Goal: Task Accomplishment & Management: Use online tool/utility

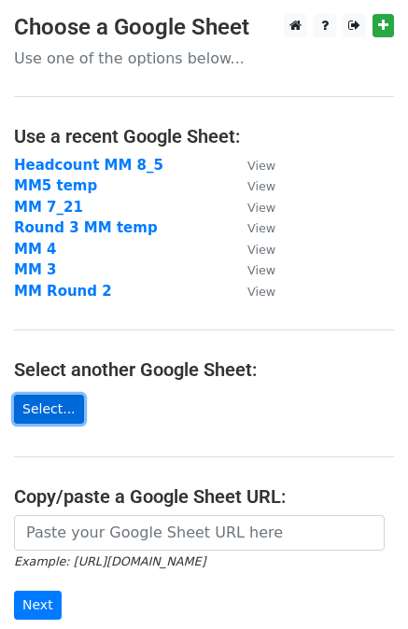
click at [51, 408] on link "Select..." at bounding box center [49, 409] width 70 height 29
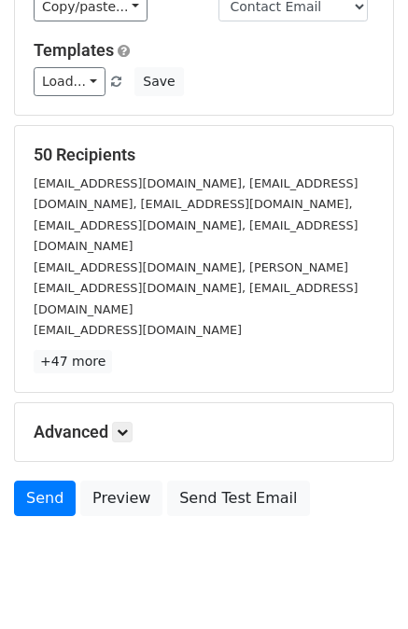
scroll to position [157, 0]
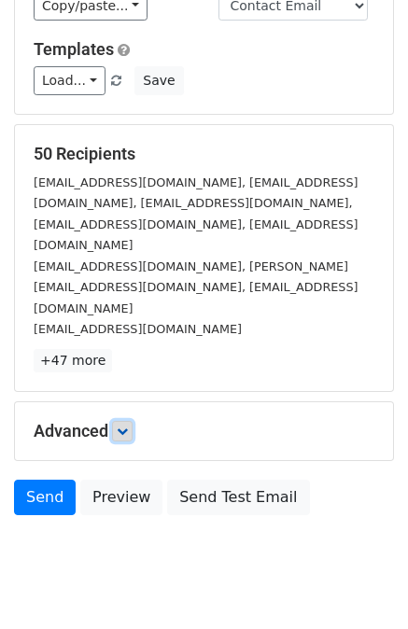
click at [128, 425] on icon at bounding box center [122, 430] width 11 height 11
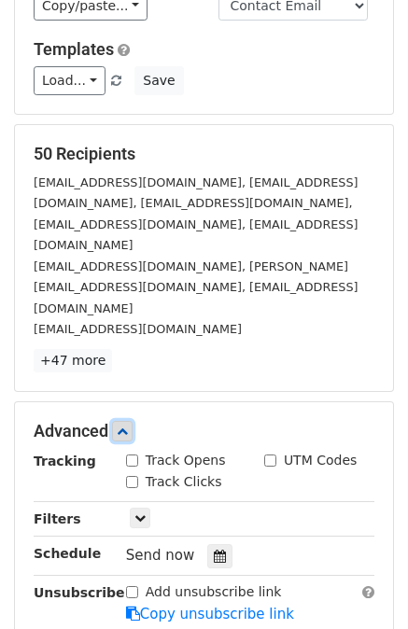
scroll to position [250, 0]
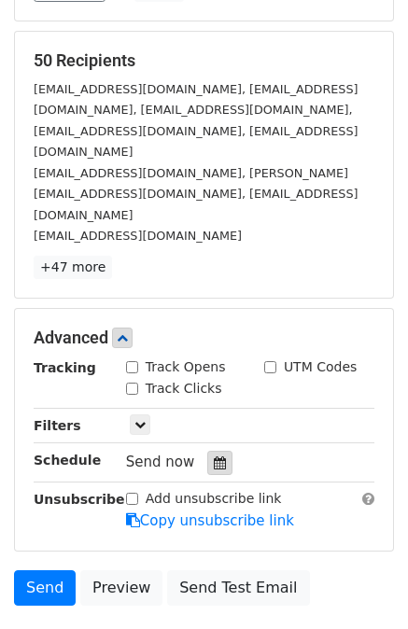
click at [214, 456] on icon at bounding box center [220, 462] width 12 height 13
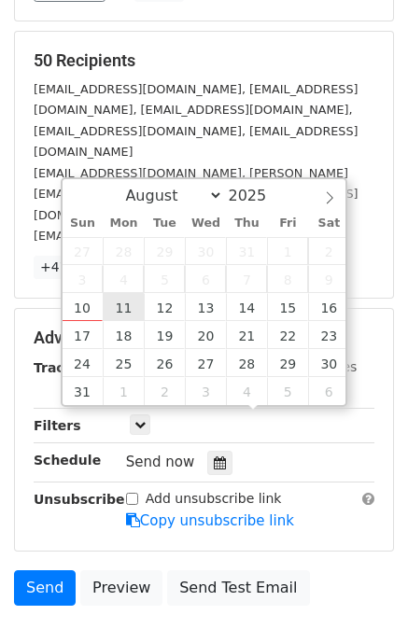
type input "[DATE] 12:00"
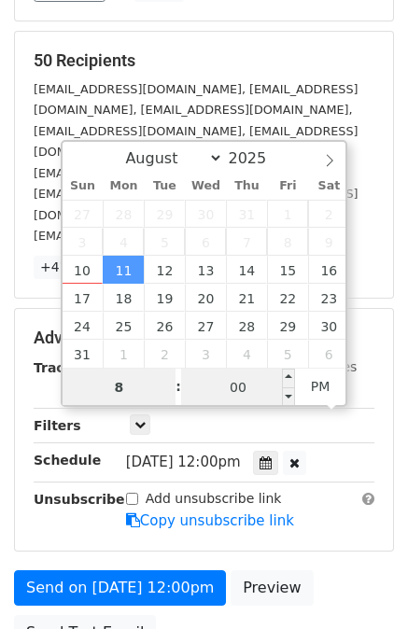
type input "8"
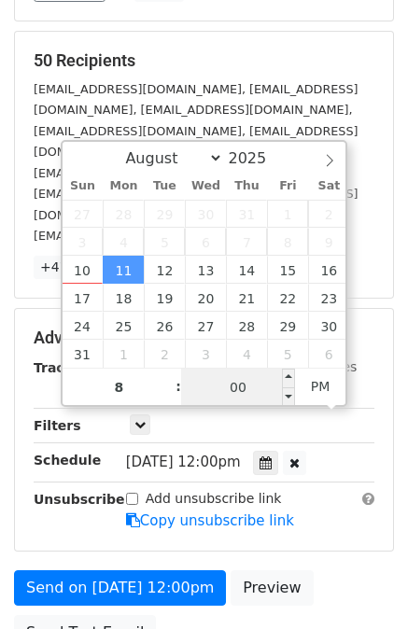
type input "[DATE] 20:00"
type input "08"
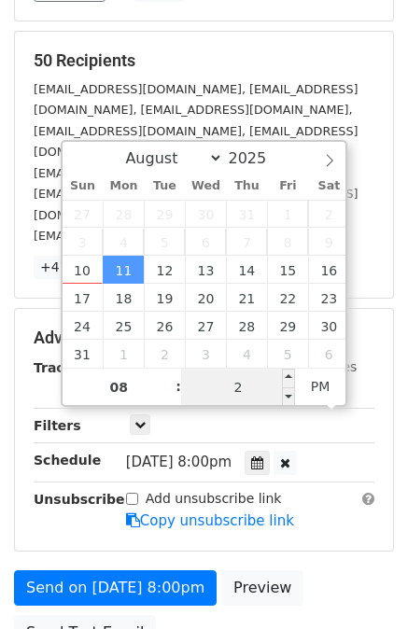
scroll to position [245, 0]
type input "27"
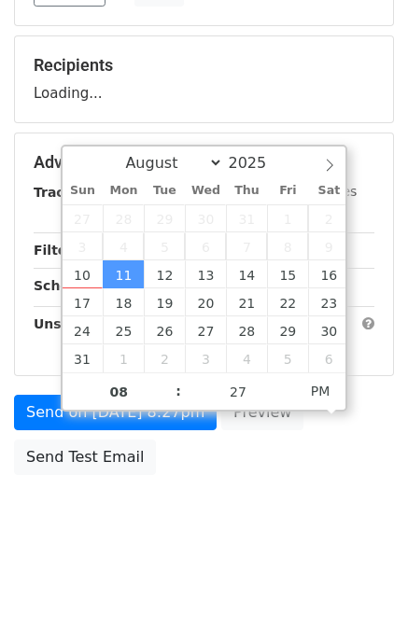
scroll to position [250, 0]
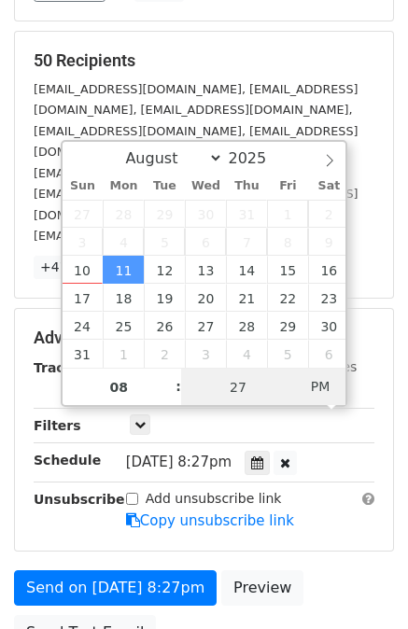
type input "[DATE] 08:27"
click at [317, 387] on span "AM" at bounding box center [320, 386] width 51 height 37
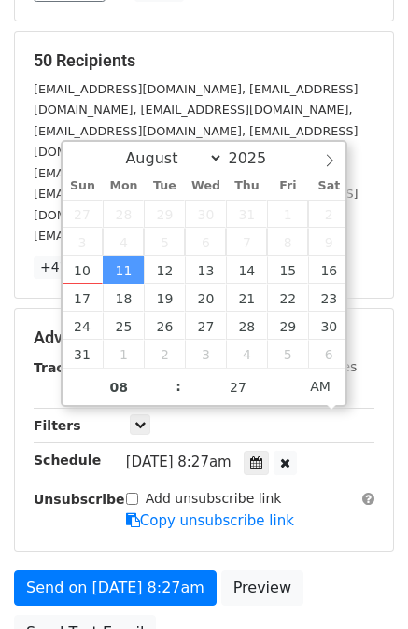
click at [392, 435] on div "Advanced Tracking Track Opens UTM Codes Track Clicks Filters Only include sprea…" at bounding box center [204, 430] width 378 height 242
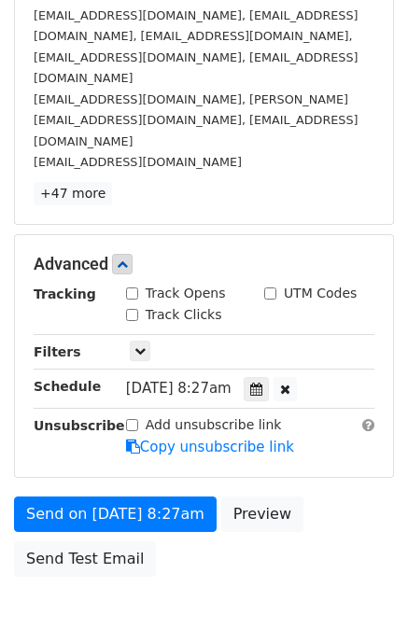
scroll to position [373, 0]
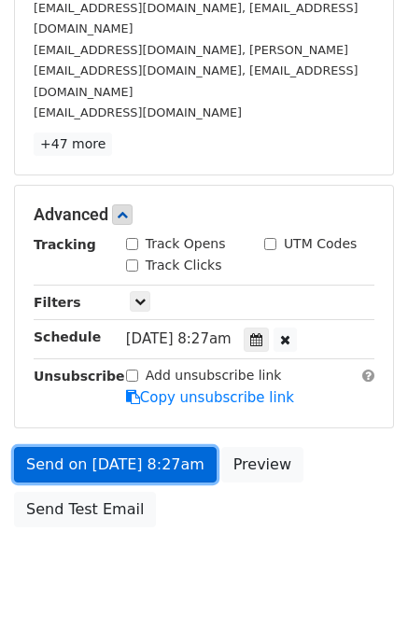
click at [164, 447] on link "Send on [DATE] 8:27am" at bounding box center [115, 464] width 202 height 35
